Goal: Task Accomplishment & Management: Manage account settings

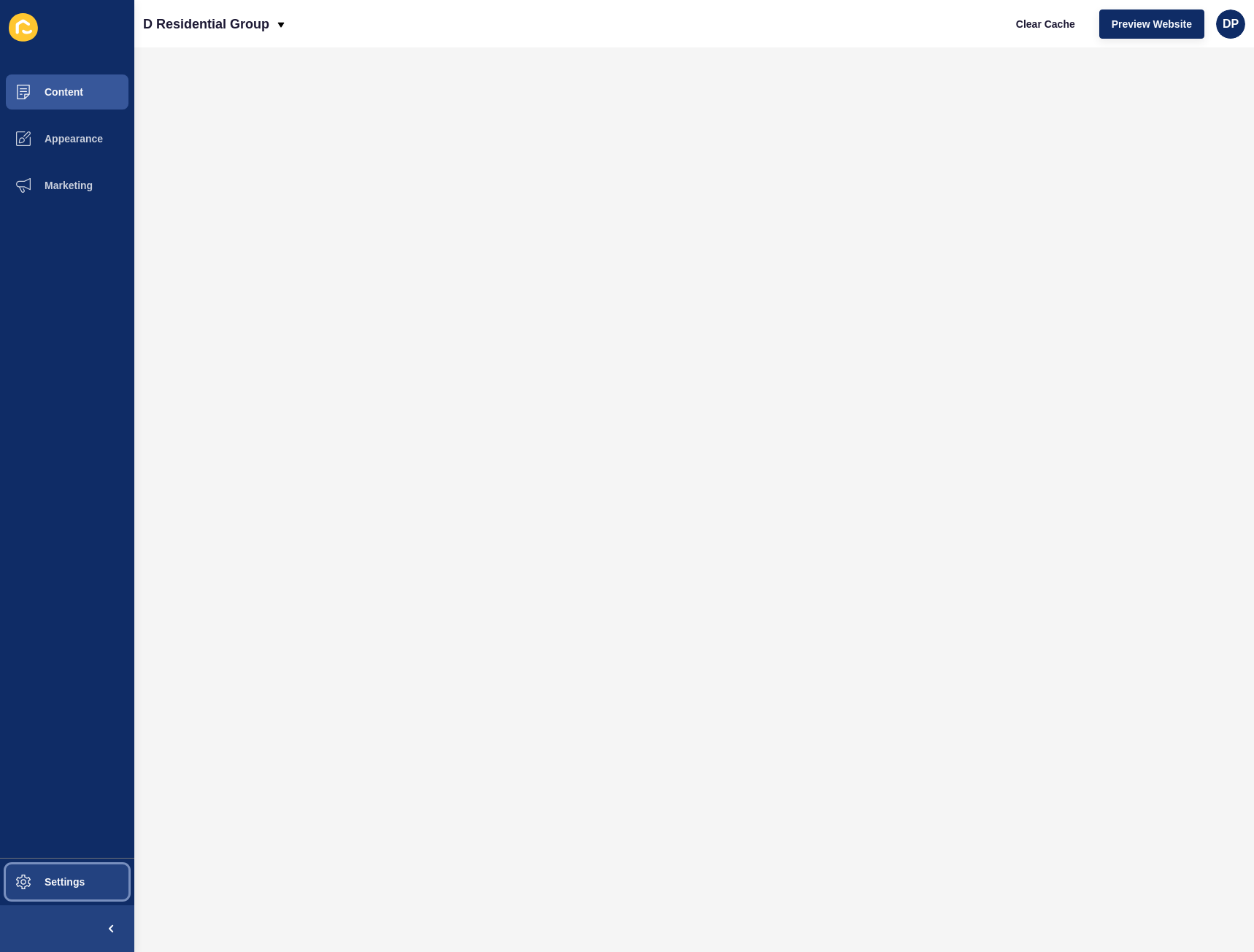
click at [75, 884] on span "Settings" at bounding box center [41, 881] width 87 height 12
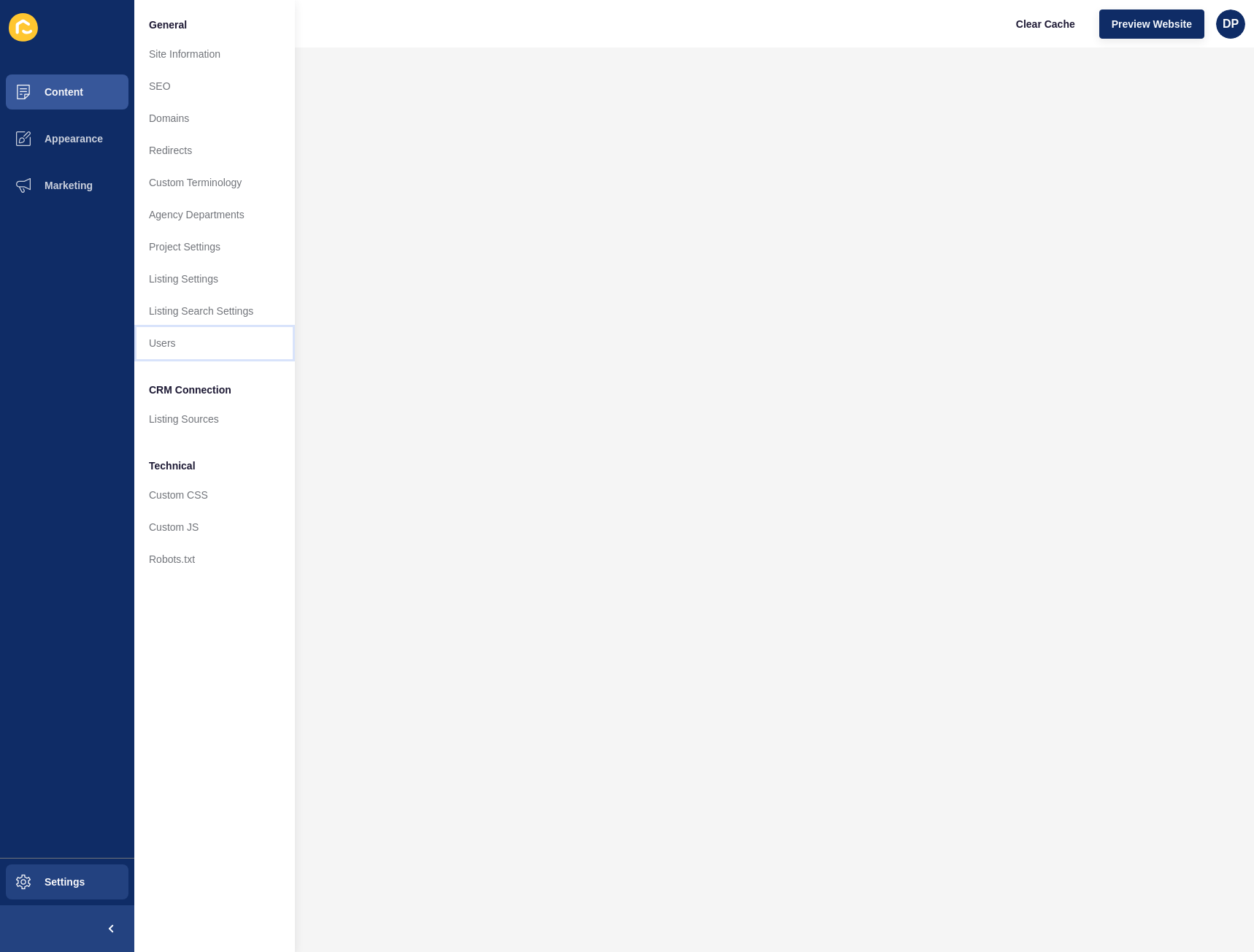
click at [160, 344] on link "Users" at bounding box center [214, 343] width 160 height 32
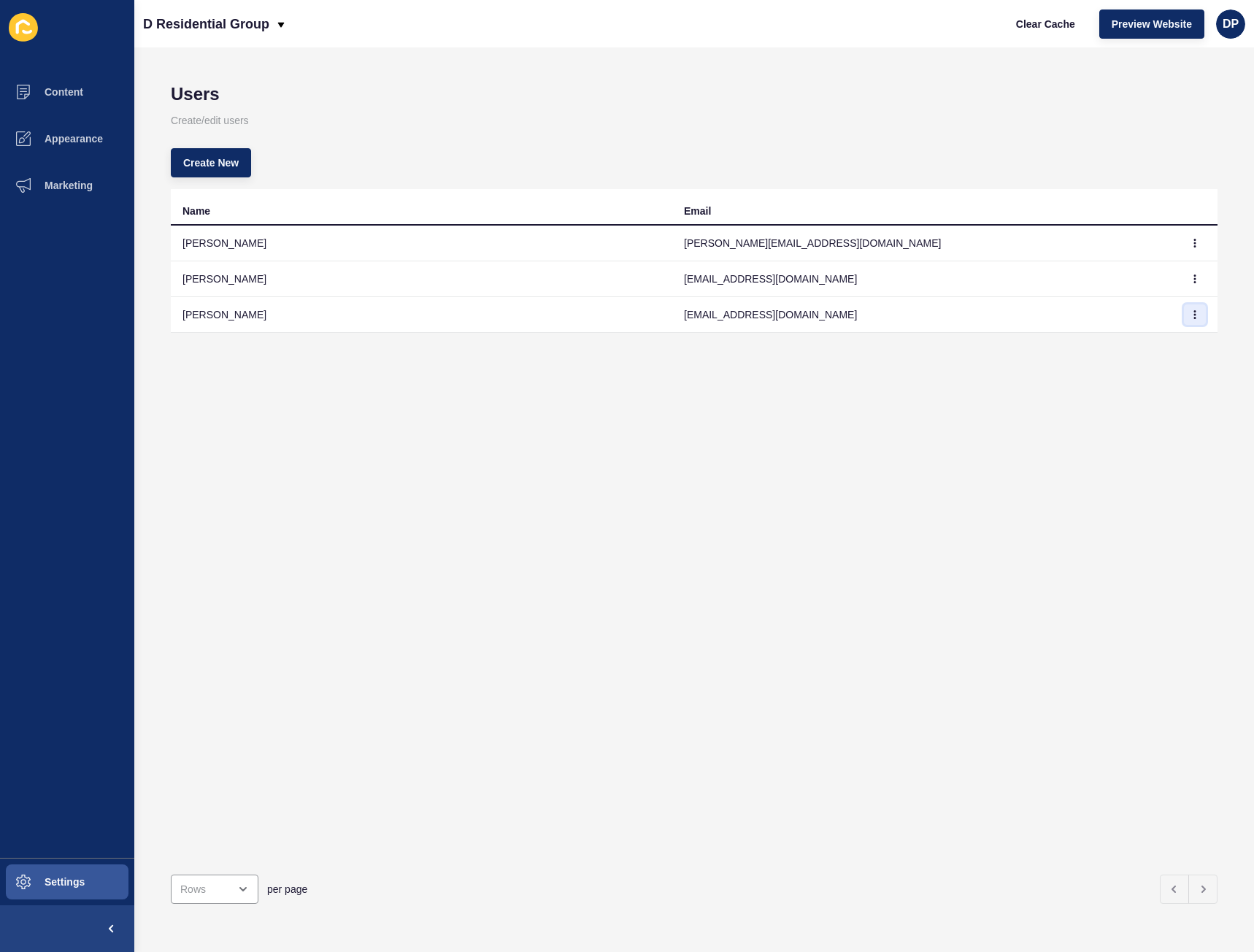
click at [1190, 315] on icon "button" at bounding box center [1194, 314] width 8 height 8
click at [1119, 340] on link "Edit" at bounding box center [1144, 344] width 102 height 32
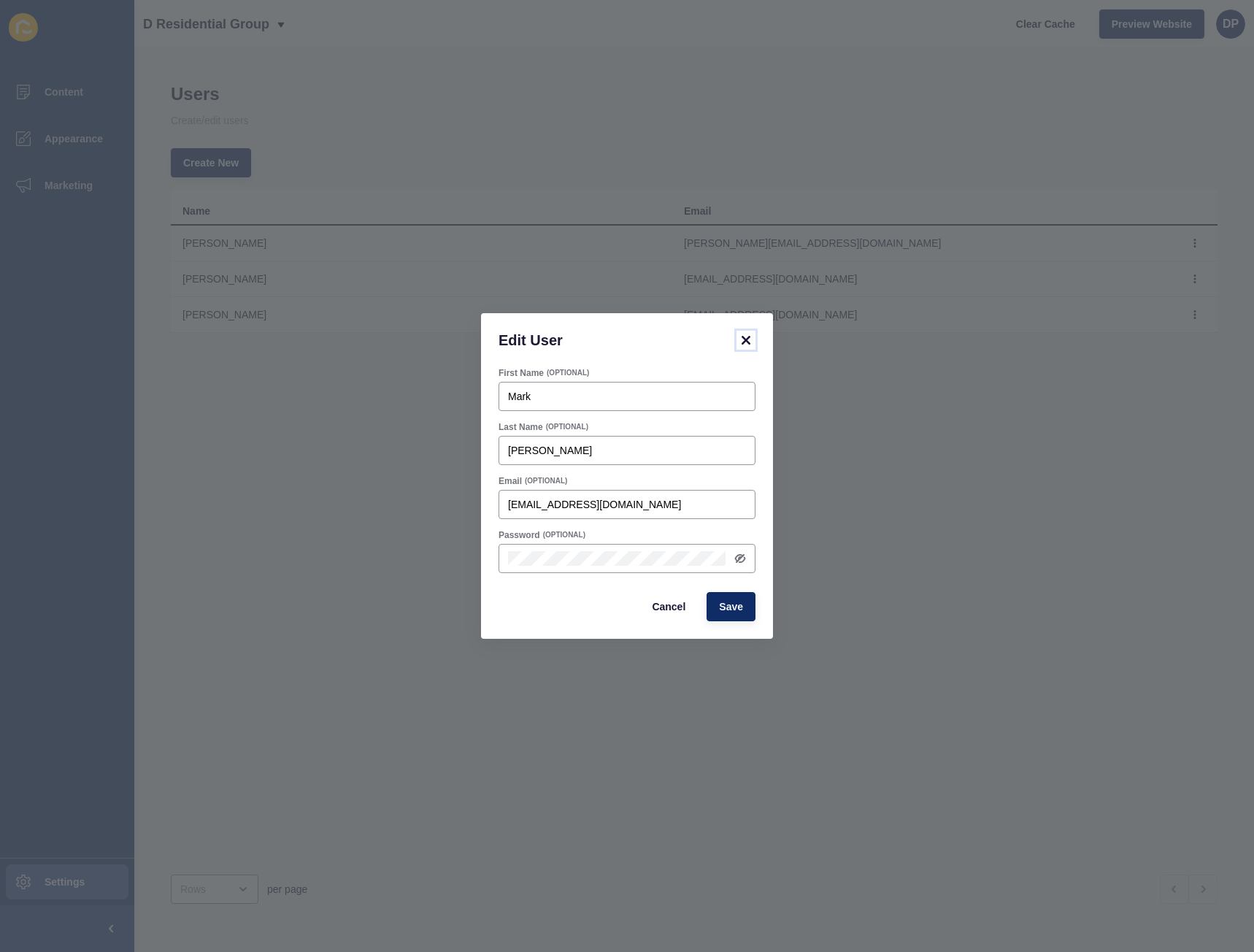
click at [750, 341] on icon at bounding box center [745, 340] width 18 height 18
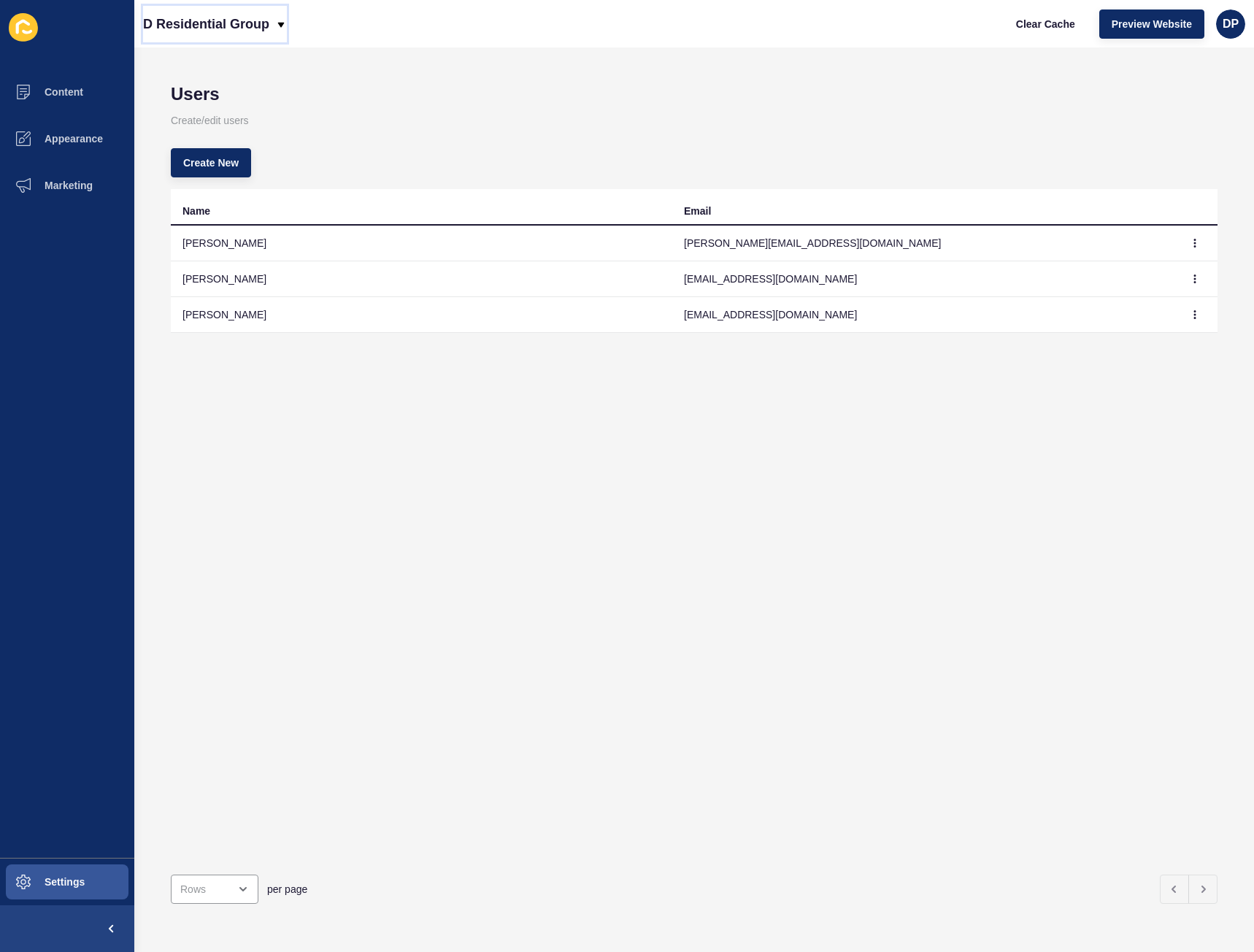
click at [272, 21] on div "D Residential Group" at bounding box center [215, 25] width 143 height 37
click at [466, 38] on div "D Residential Group Clear Cache Preview Website DP" at bounding box center [694, 24] width 1120 height 48
click at [1184, 311] on button "button" at bounding box center [1195, 315] width 22 height 21
click at [947, 390] on div "Name Email [PERSON_NAME] [PERSON_NAME][EMAIL_ADDRESS][DOMAIN_NAME] Kayah Mitsik…" at bounding box center [694, 525] width 1047 height 674
click at [53, 876] on span "Settings" at bounding box center [41, 881] width 87 height 12
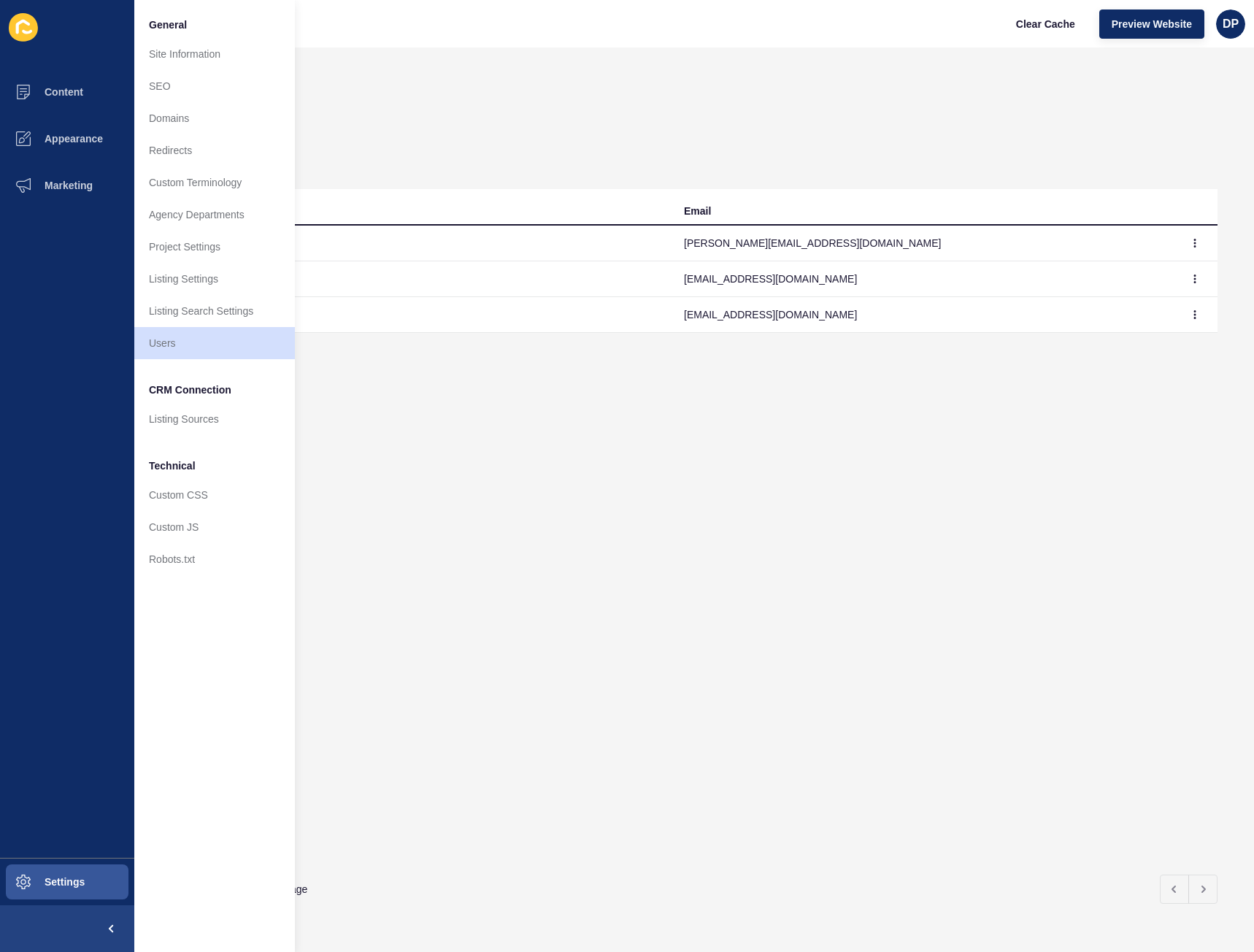
click at [658, 838] on div "Name Email [PERSON_NAME] [PERSON_NAME][EMAIL_ADDRESS][DOMAIN_NAME] Kayah Mitsik…" at bounding box center [694, 525] width 1047 height 674
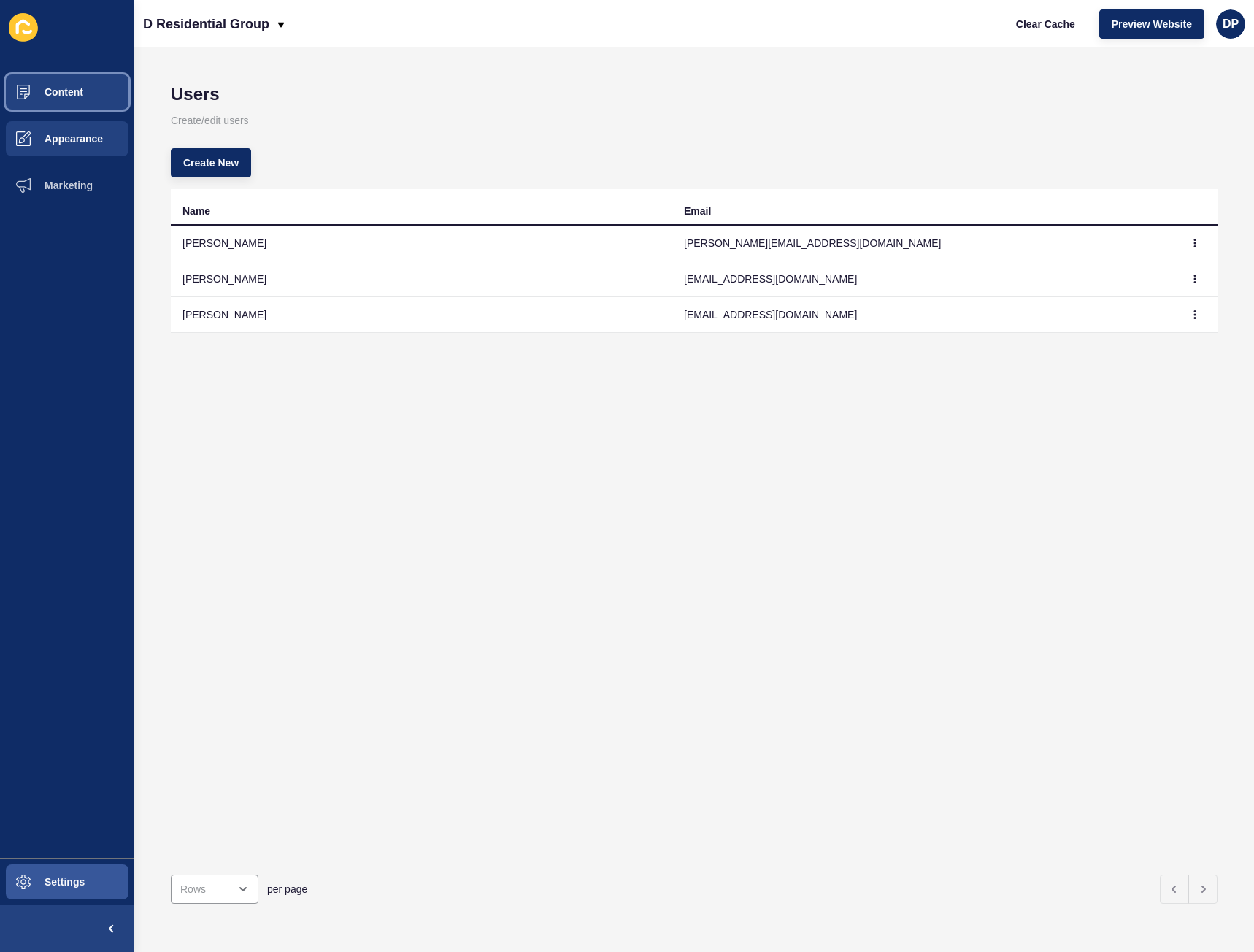
drag, startPoint x: 57, startPoint y: 92, endPoint x: 131, endPoint y: 128, distance: 82.3
click at [57, 92] on span "Content" at bounding box center [40, 91] width 85 height 12
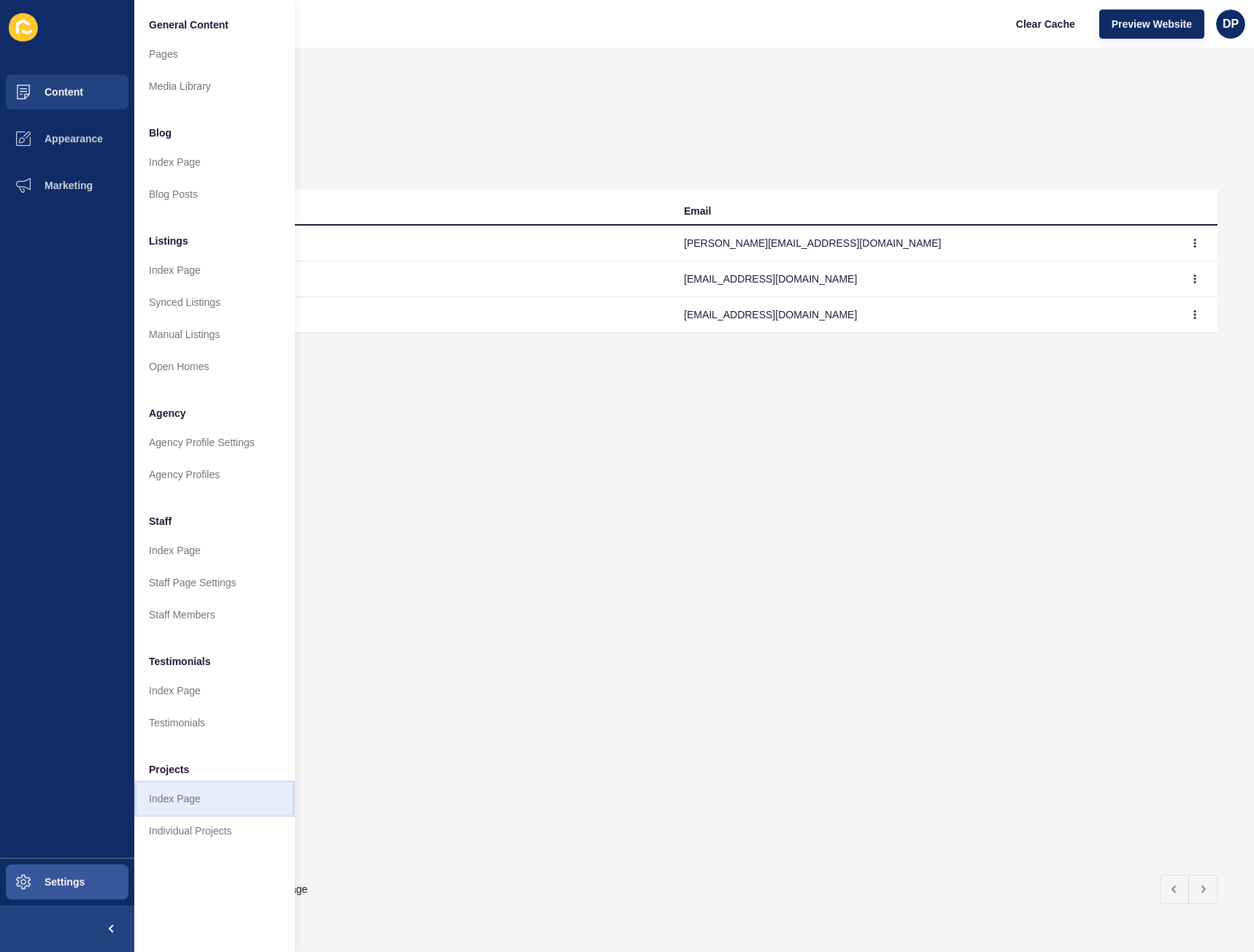
click at [193, 796] on link "Index Page" at bounding box center [214, 799] width 160 height 32
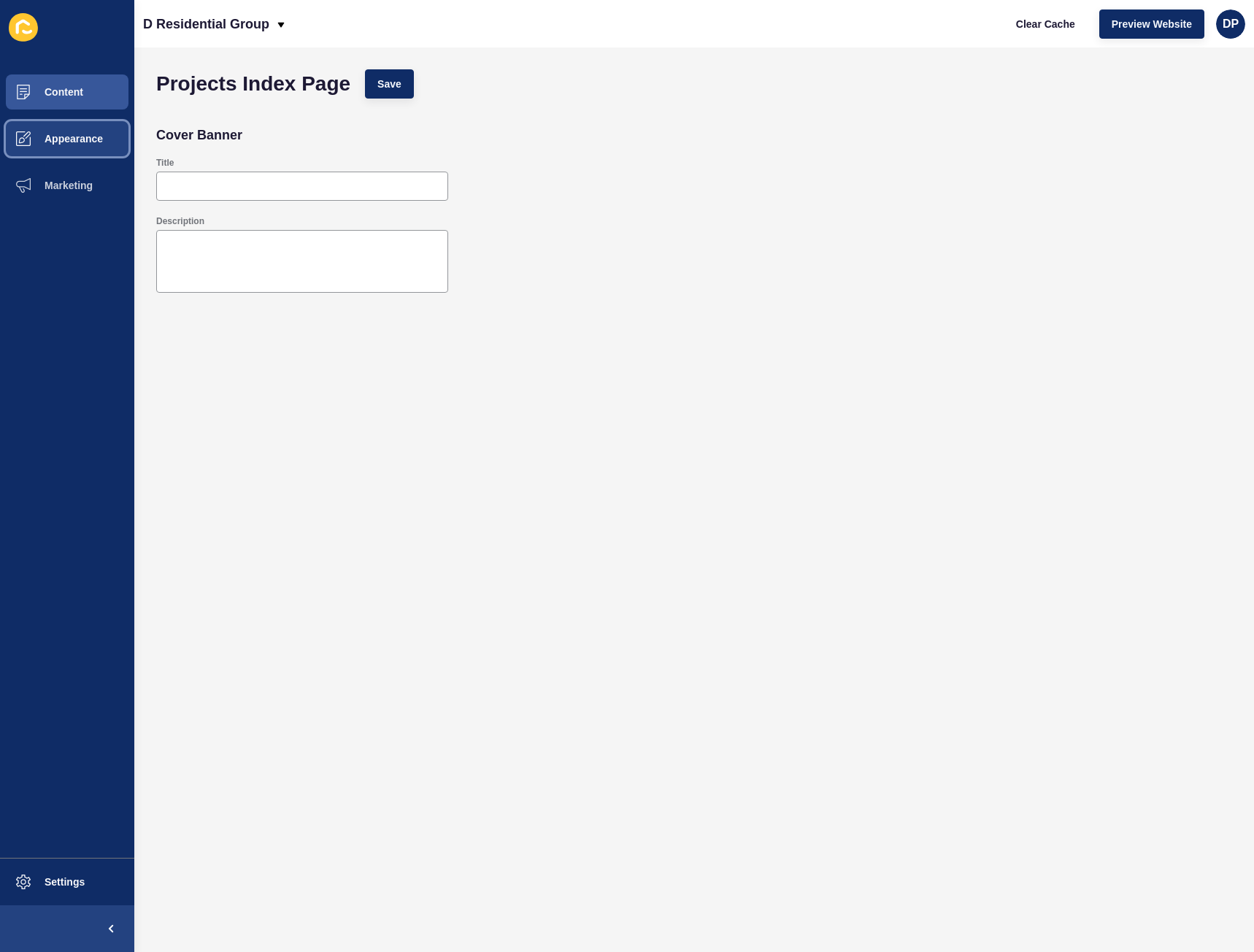
click at [72, 143] on span "Appearance" at bounding box center [50, 138] width 105 height 12
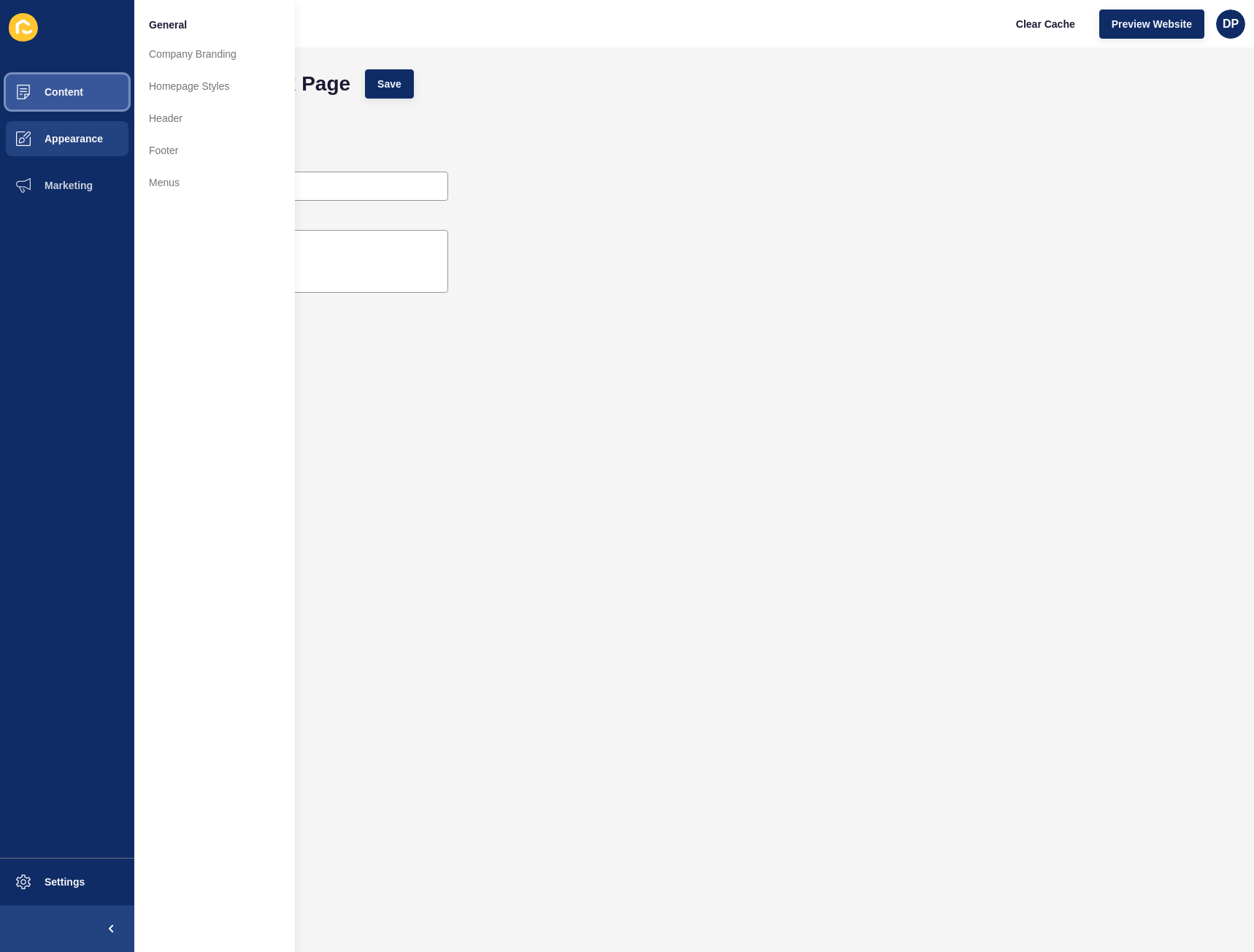
click at [35, 91] on span "Content" at bounding box center [40, 91] width 85 height 12
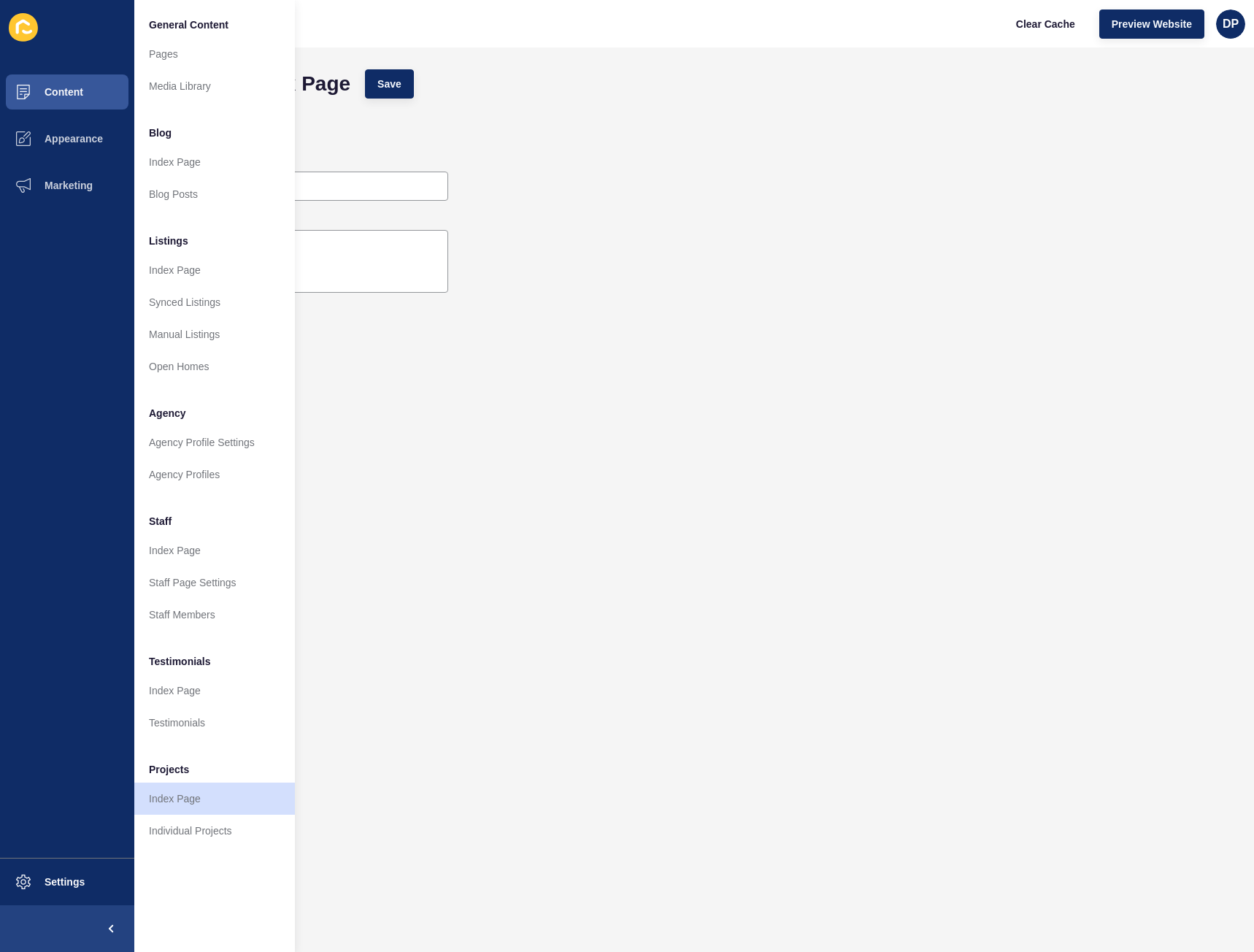
click at [768, 481] on form "Projects Index Page Save Cover Banner Title Description" at bounding box center [694, 470] width 1091 height 817
